Goal: Transaction & Acquisition: Purchase product/service

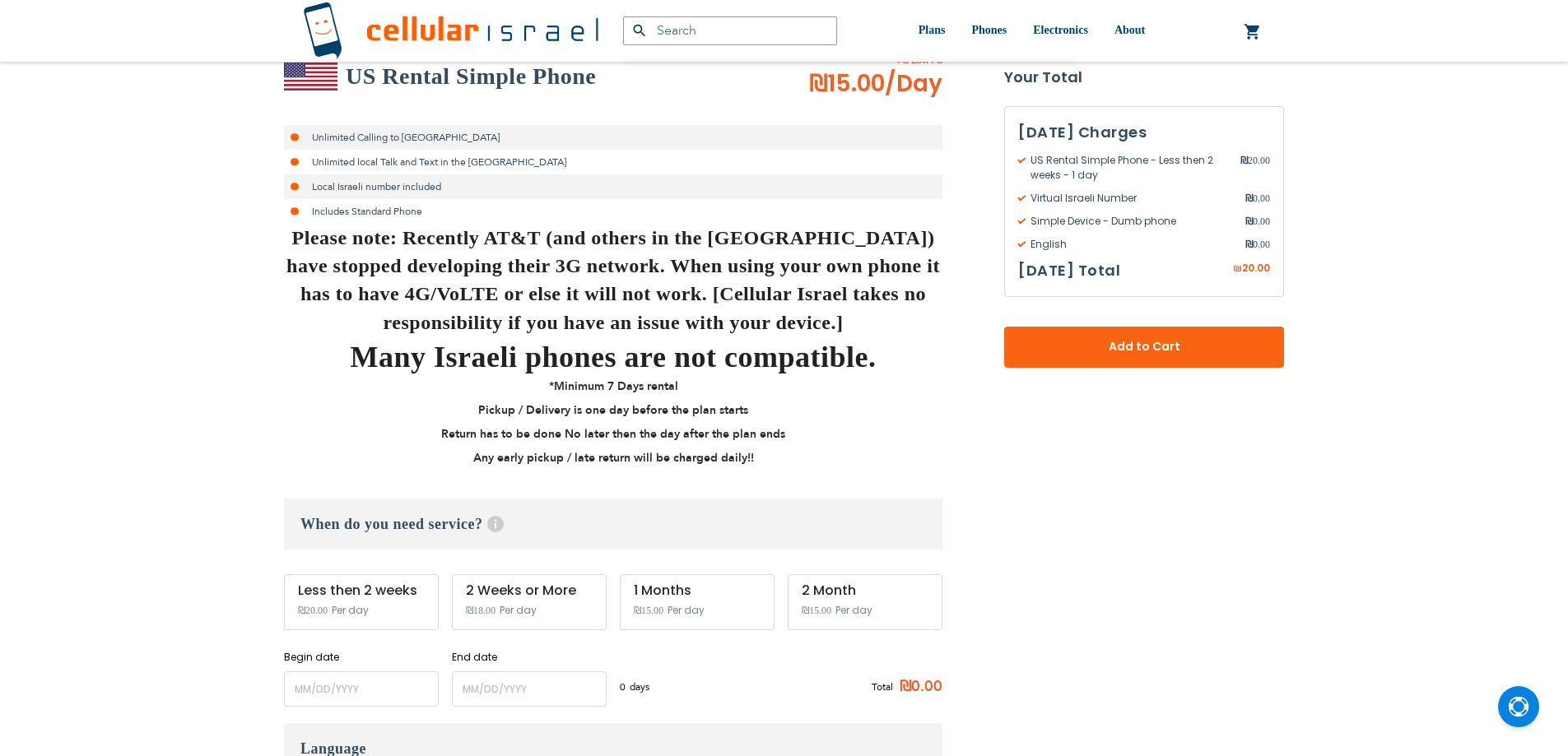
scroll to position [411, 0]
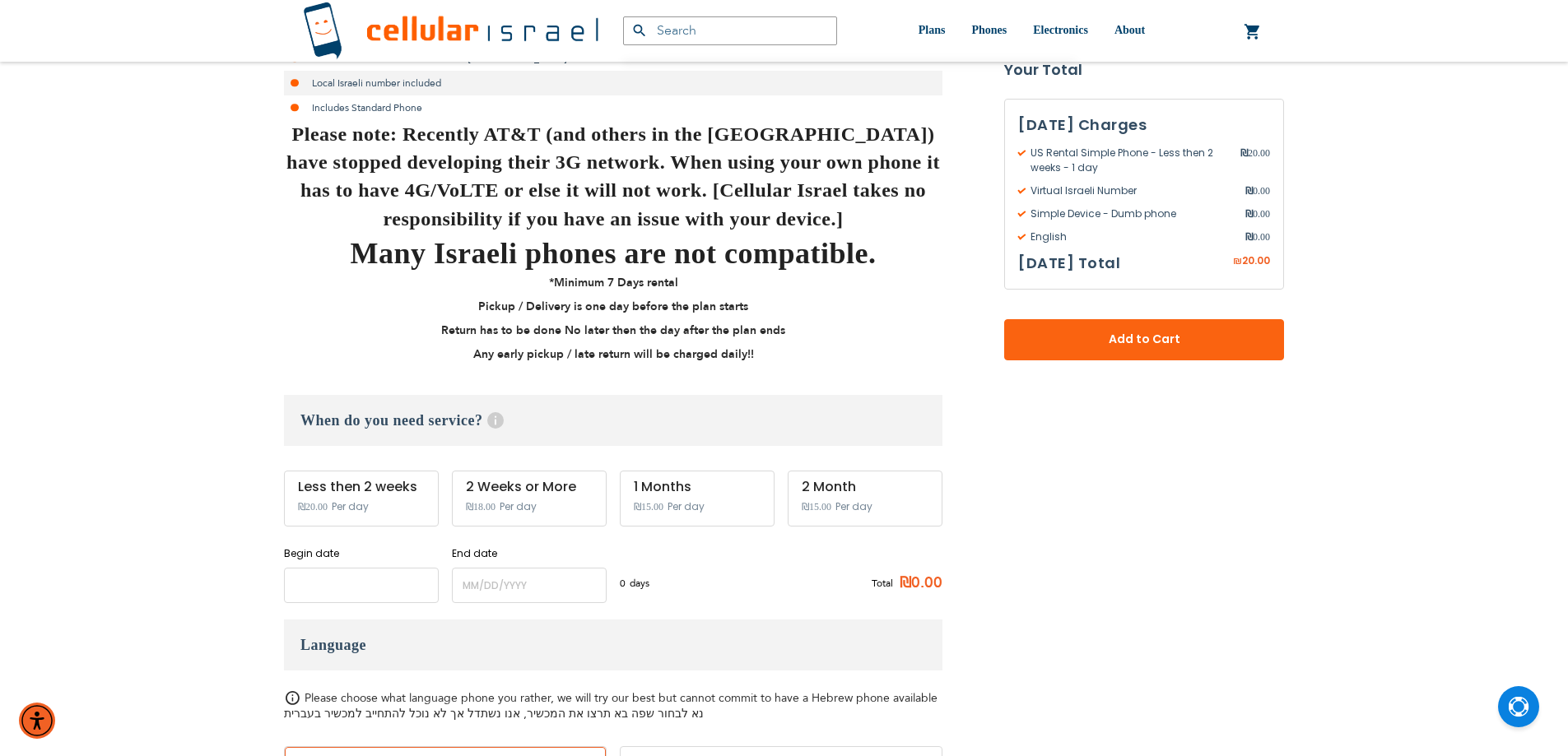
click at [359, 598] on input "name" at bounding box center [360, 585] width 154 height 35
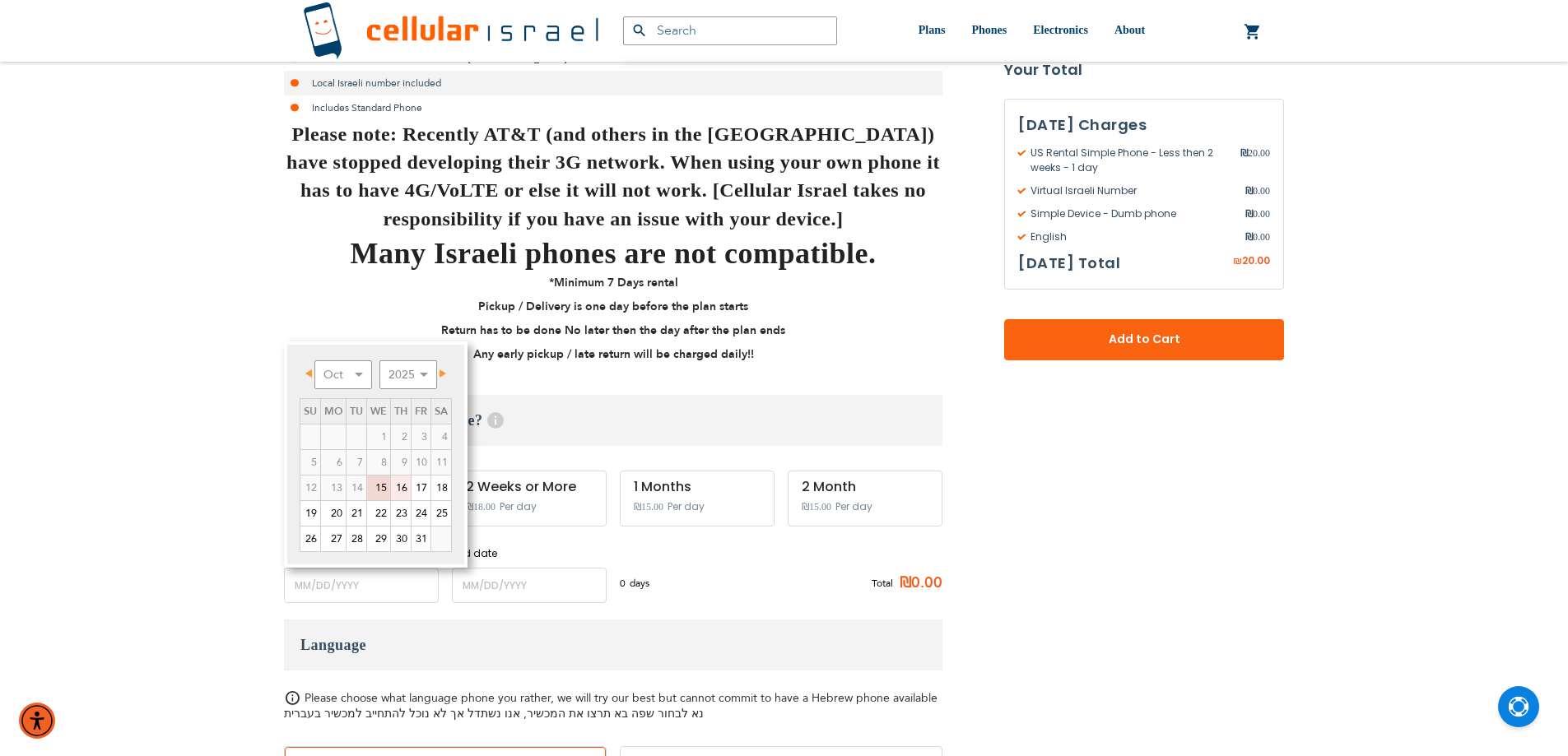
click at [404, 486] on link "16" at bounding box center [401, 488] width 20 height 25
type input "[DATE]"
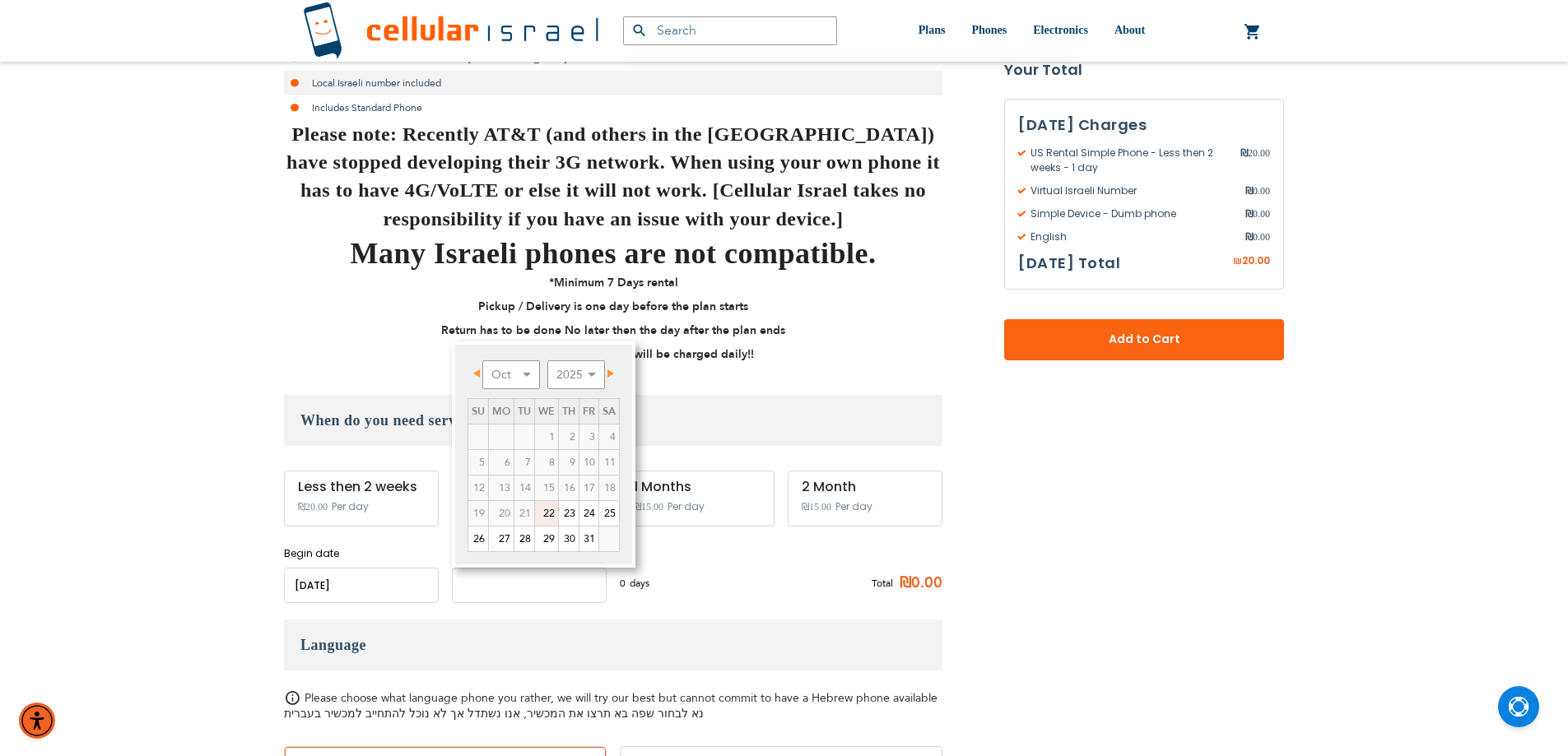
click at [545, 586] on input "name" at bounding box center [529, 585] width 154 height 35
click at [546, 515] on link "22" at bounding box center [546, 514] width 23 height 25
type input "[DATE]"
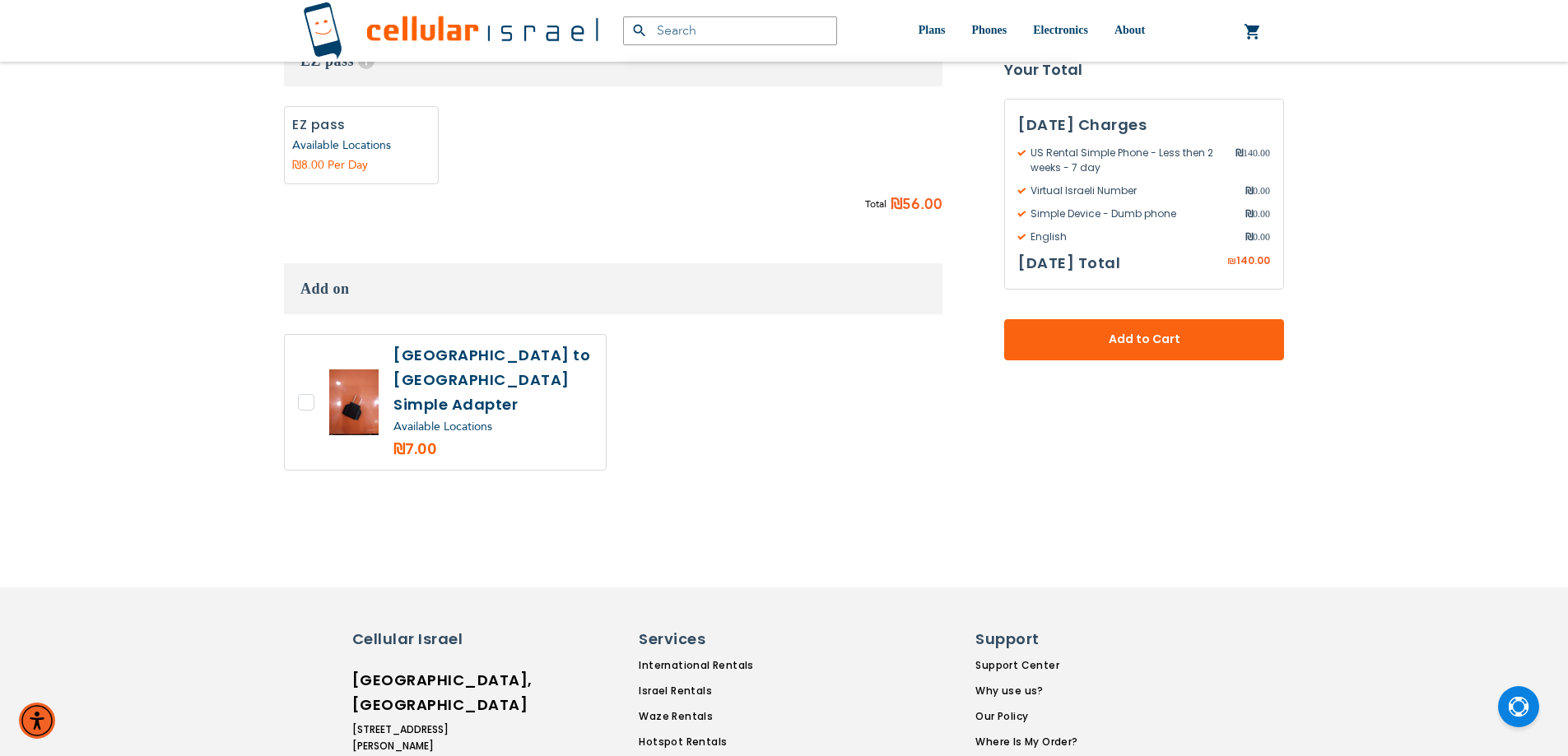
scroll to position [1646, 0]
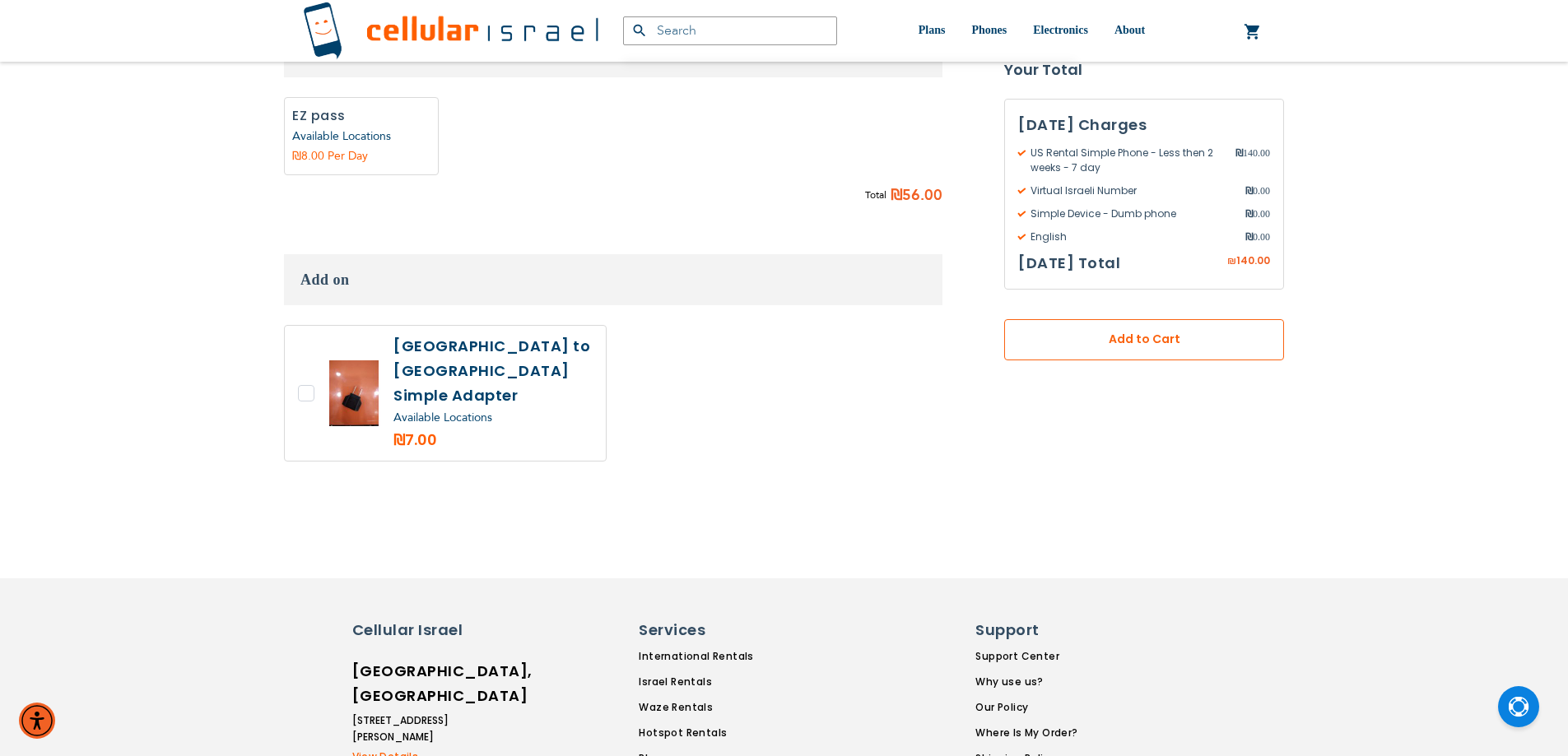
drag, startPoint x: 1123, startPoint y: 341, endPoint x: 1154, endPoint y: 335, distance: 31.6
click at [1154, 335] on span "Add to Cart" at bounding box center [1144, 340] width 172 height 17
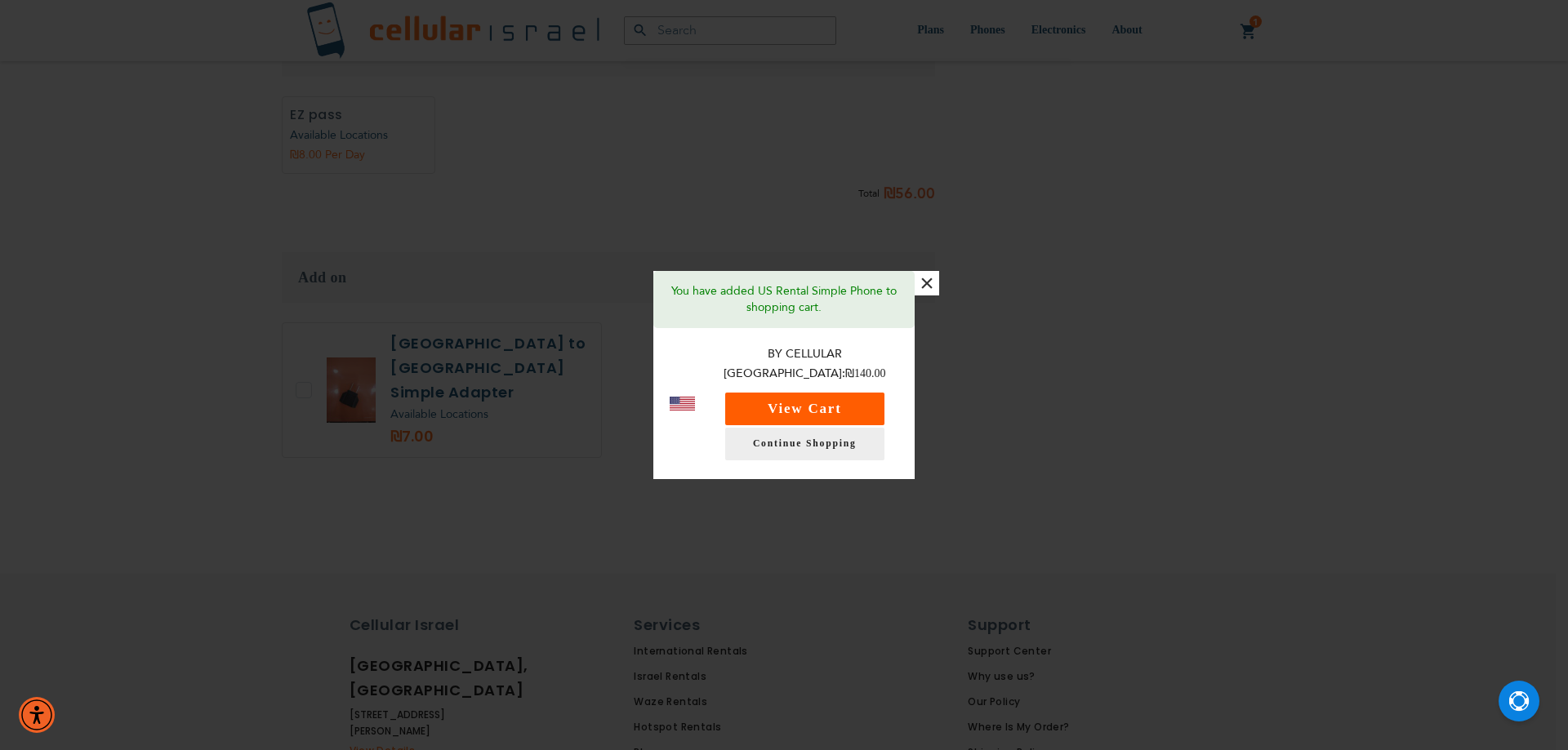
click at [828, 402] on button "View Cart" at bounding box center [804, 409] width 159 height 32
